Goal: Information Seeking & Learning: Learn about a topic

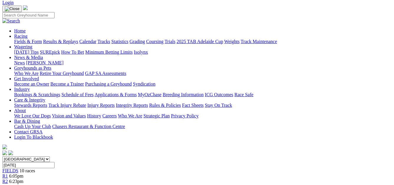
scroll to position [29, 0]
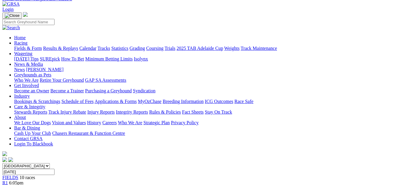
click at [24, 185] on span "6:23pm" at bounding box center [16, 187] width 14 height 5
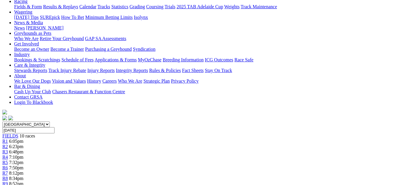
scroll to position [58, 0]
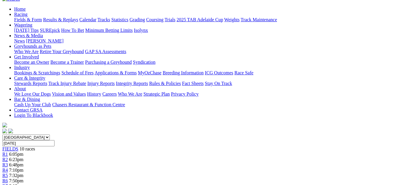
click at [8, 167] on span "R4" at bounding box center [5, 169] width 6 height 5
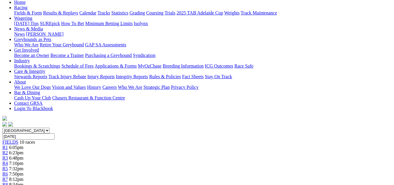
scroll to position [62, 0]
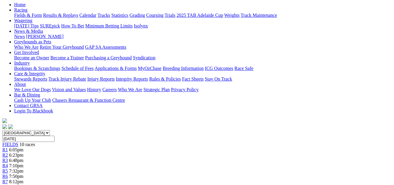
click at [228, 174] on div "R6 7:50pm" at bounding box center [196, 176] width 389 height 5
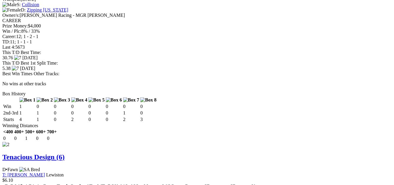
scroll to position [732, 48]
drag, startPoint x: 393, startPoint y: 119, endPoint x: 393, endPoint y: 113, distance: 5.3
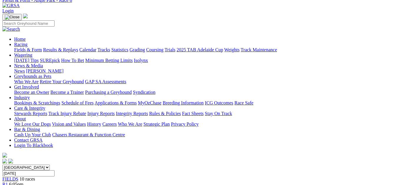
scroll to position [0, 48]
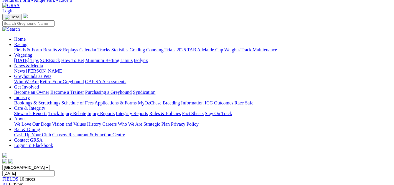
scroll to position [13, 0]
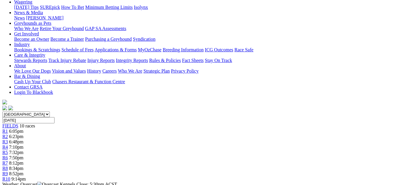
scroll to position [76, 0]
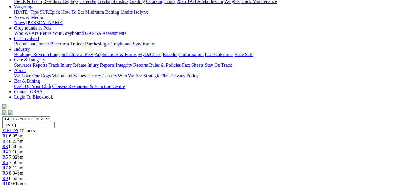
click at [8, 170] on link "R8" at bounding box center [5, 172] width 6 height 5
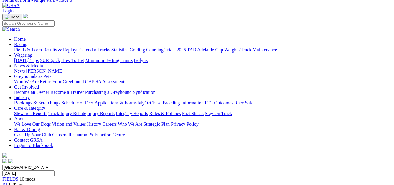
scroll to position [9, 0]
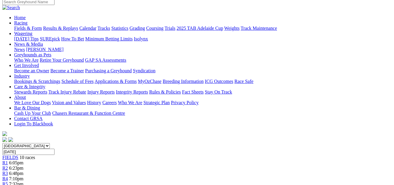
scroll to position [41, 0]
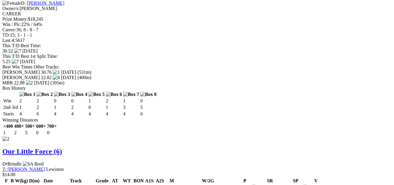
scroll to position [750, 0]
